Goal: Find contact information: Obtain details needed to contact an individual or organization

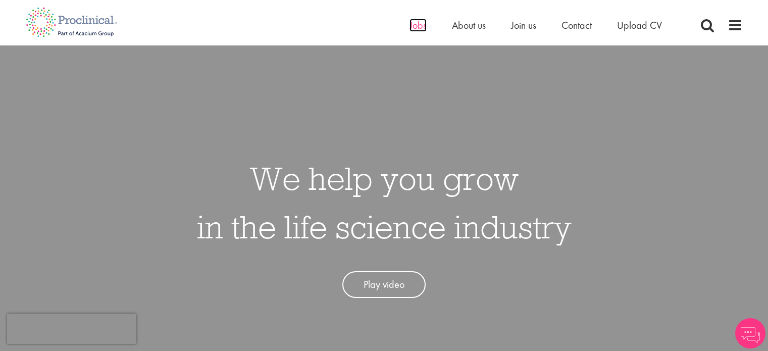
click at [423, 26] on span "Jobs" at bounding box center [417, 25] width 17 height 13
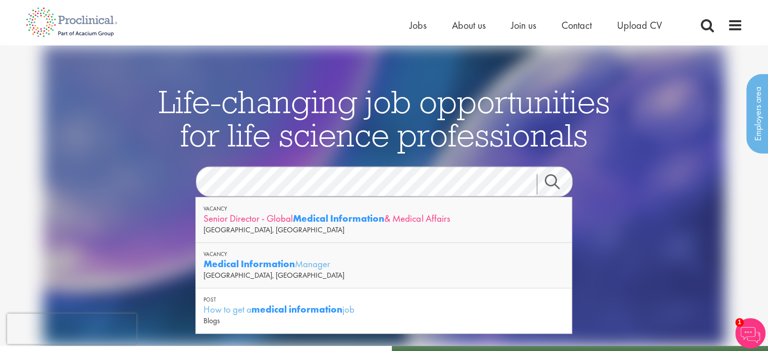
click at [326, 212] on strong "Medical Information" at bounding box center [338, 218] width 91 height 13
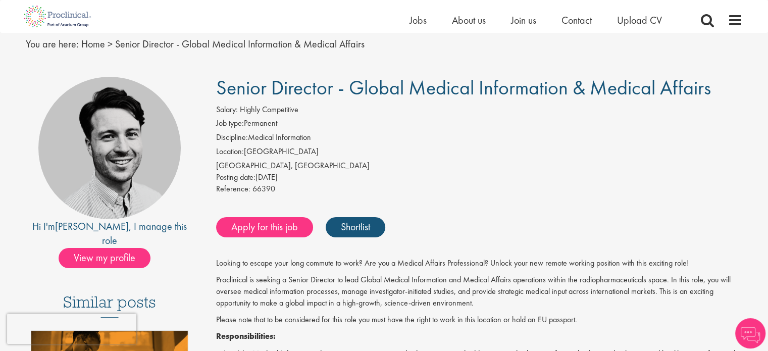
scroll to position [37, 0]
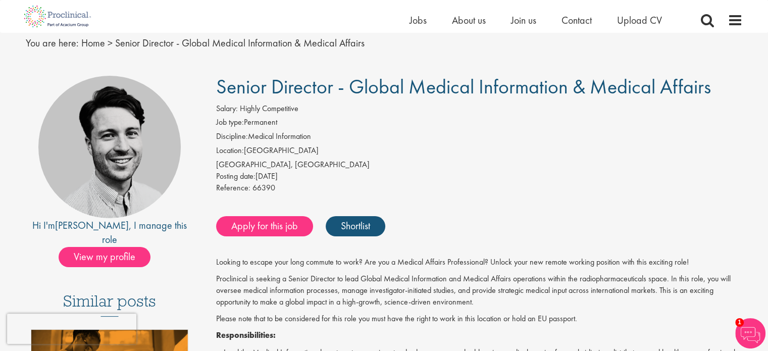
click at [396, 117] on li "Job type: Permanent" at bounding box center [479, 124] width 527 height 14
click at [176, 103] on div at bounding box center [109, 147] width 142 height 142
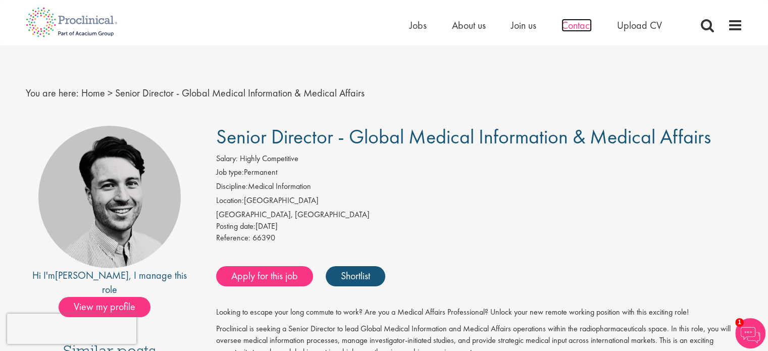
click at [584, 30] on span "Contact" at bounding box center [576, 25] width 30 height 13
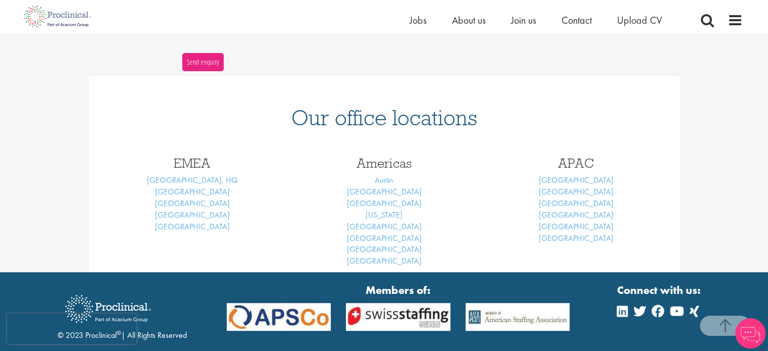
scroll to position [374, 0]
click at [196, 191] on link "Basel" at bounding box center [192, 191] width 75 height 11
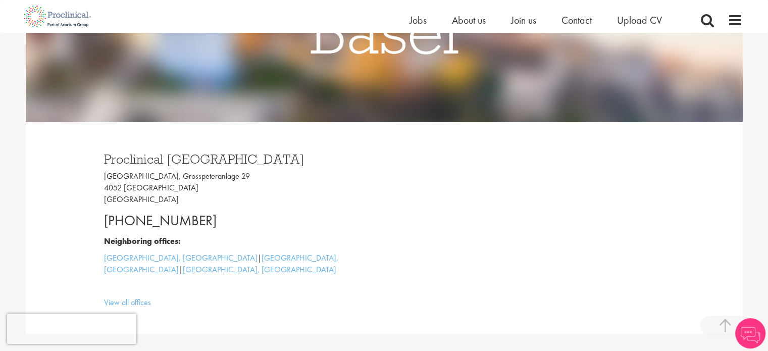
scroll to position [195, 0]
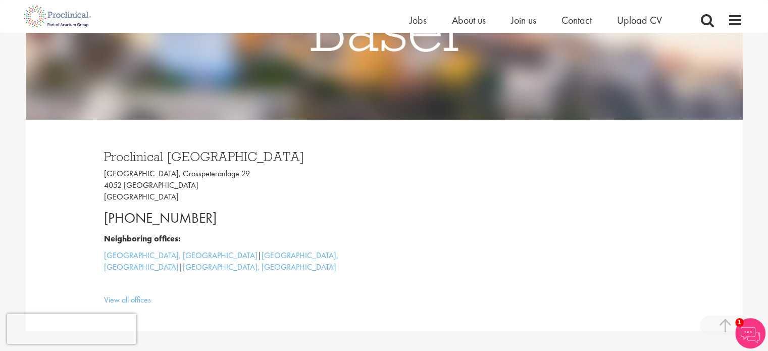
drag, startPoint x: 104, startPoint y: 171, endPoint x: 206, endPoint y: 213, distance: 110.5
click at [206, 213] on div "Proclinical [GEOGRAPHIC_DATA] [GEOGRAPHIC_DATA], [STREET_ADDRESS] [PHONE_NUMBER…" at bounding box center [240, 225] width 288 height 171
copy div "[GEOGRAPHIC_DATA], [STREET_ADDRESS] [PHONE_NUMBER]"
click at [251, 194] on p "[GEOGRAPHIC_DATA], [STREET_ADDRESS]" at bounding box center [240, 185] width 273 height 35
drag, startPoint x: 129, startPoint y: 218, endPoint x: 216, endPoint y: 227, distance: 87.4
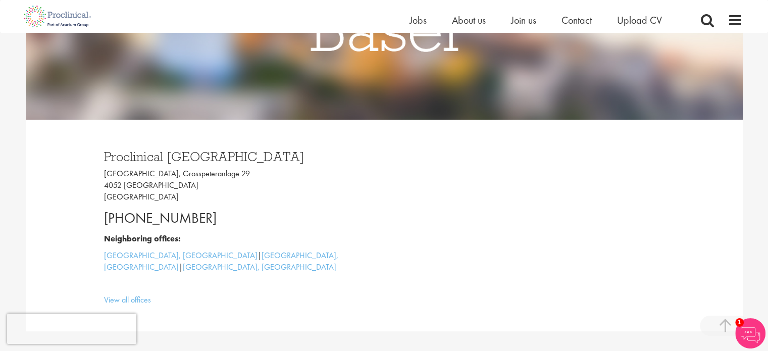
click at [216, 227] on p "[PHONE_NUMBER]" at bounding box center [240, 218] width 273 height 20
copy p "61 508 7070"
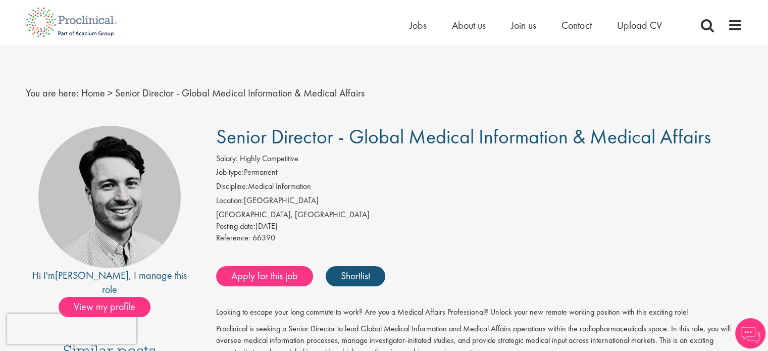
drag, startPoint x: 218, startPoint y: 139, endPoint x: 713, endPoint y: 143, distance: 495.3
click at [713, 143] on h1 "Senior Director - Global Medical Information & Medical Affairs" at bounding box center [479, 137] width 527 height 22
copy span "Senior Director - Global Medical Information & Medical Affairs"
